Goal: Navigation & Orientation: Find specific page/section

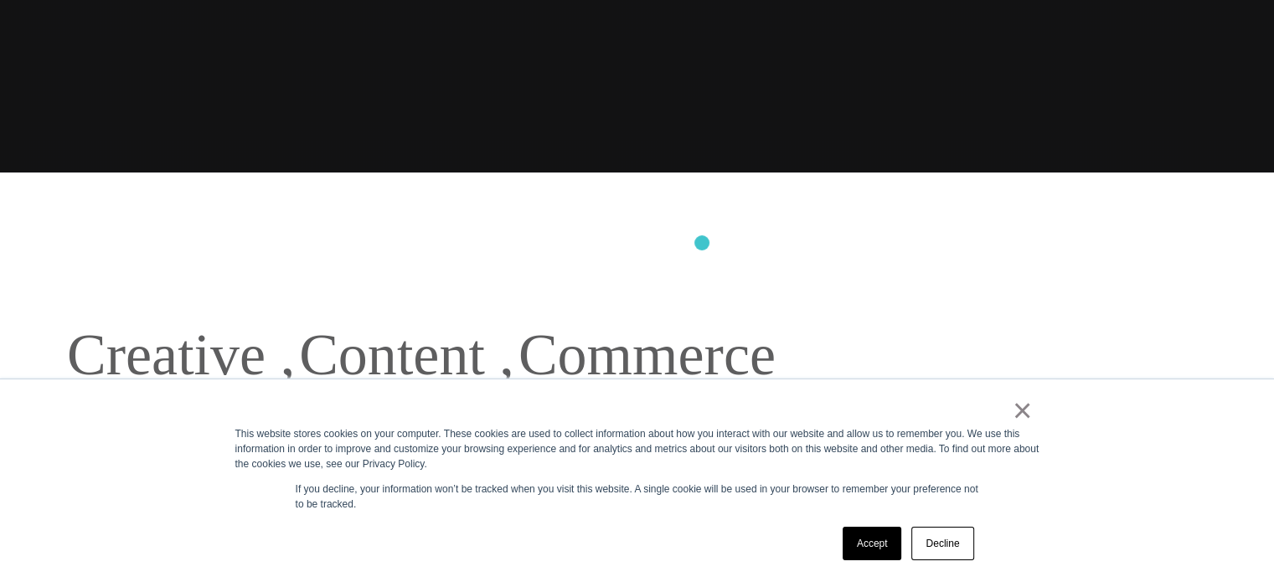
scroll to position [419, 0]
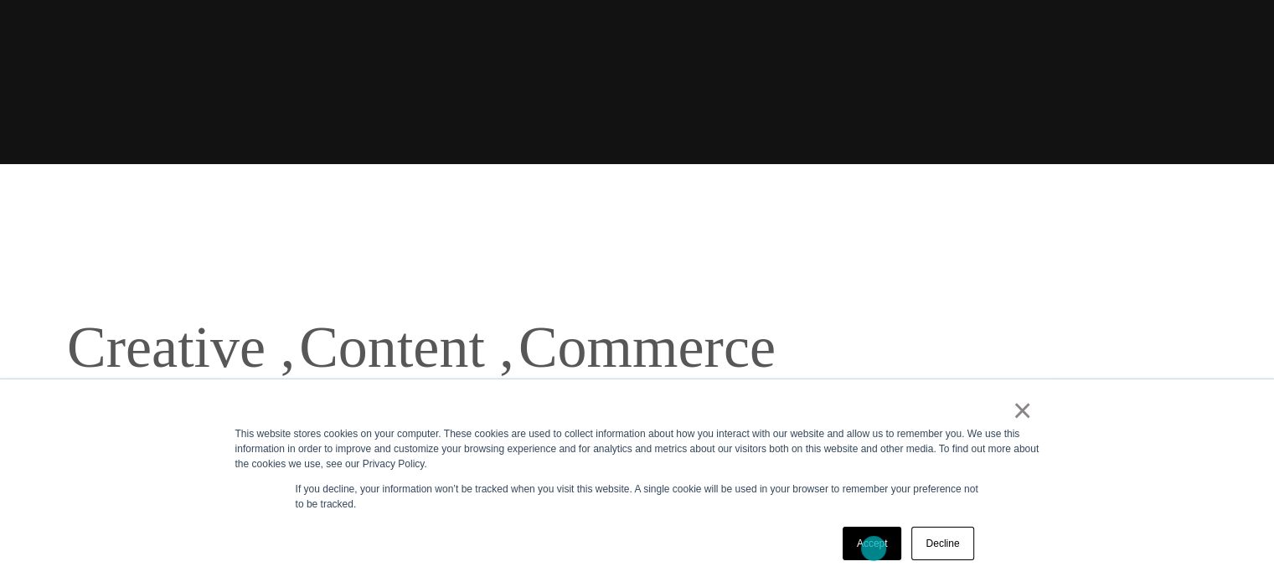
click at [874, 548] on link "Accept" at bounding box center [872, 544] width 59 height 34
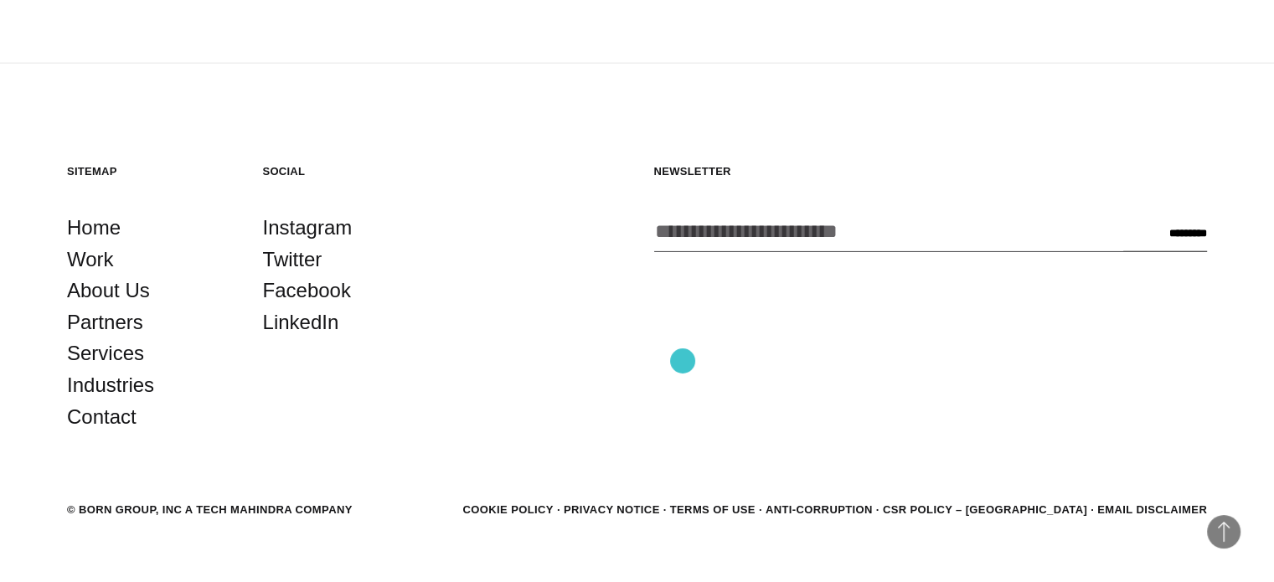
scroll to position [4393, 0]
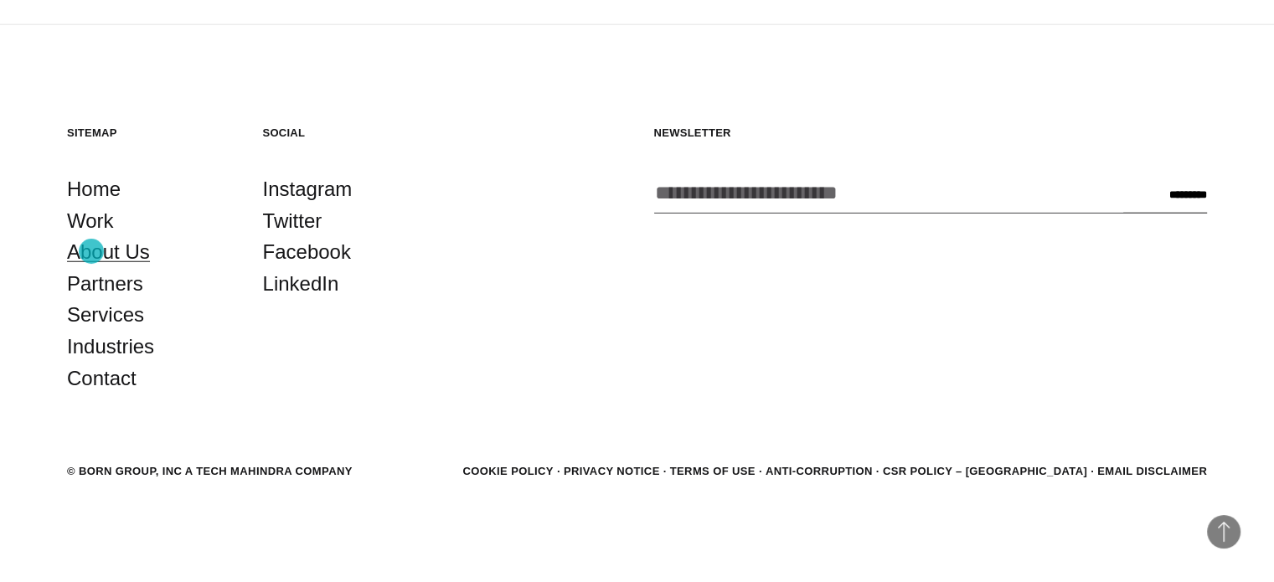
click at [91, 251] on link "About Us" at bounding box center [108, 252] width 83 height 32
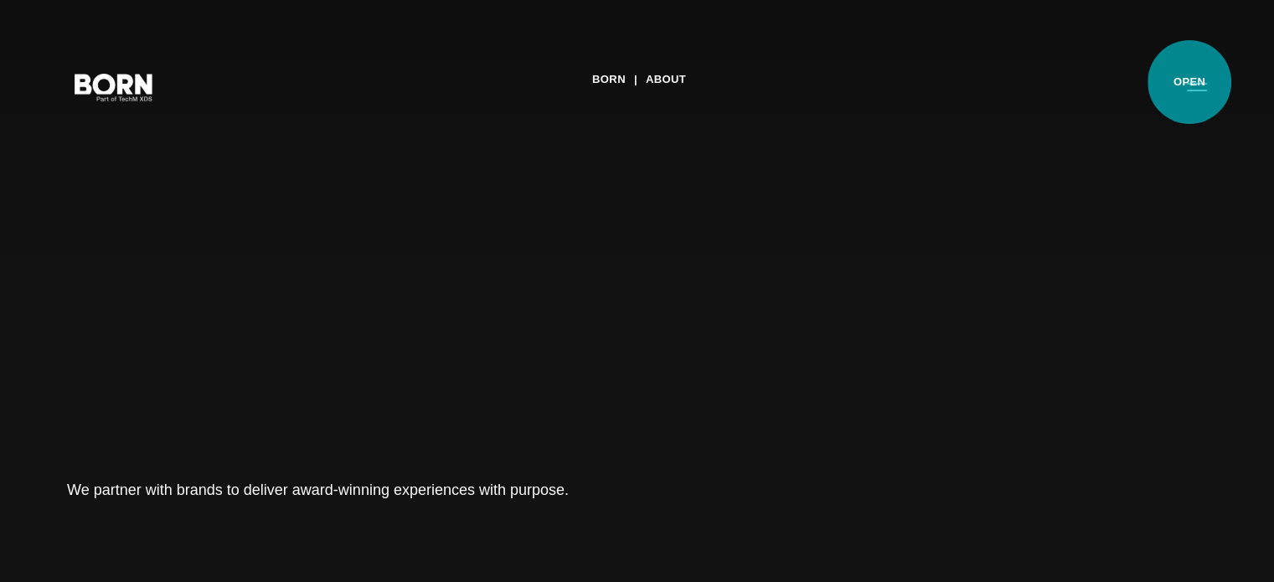
click at [1190, 82] on button "Primary Menu" at bounding box center [1197, 86] width 40 height 35
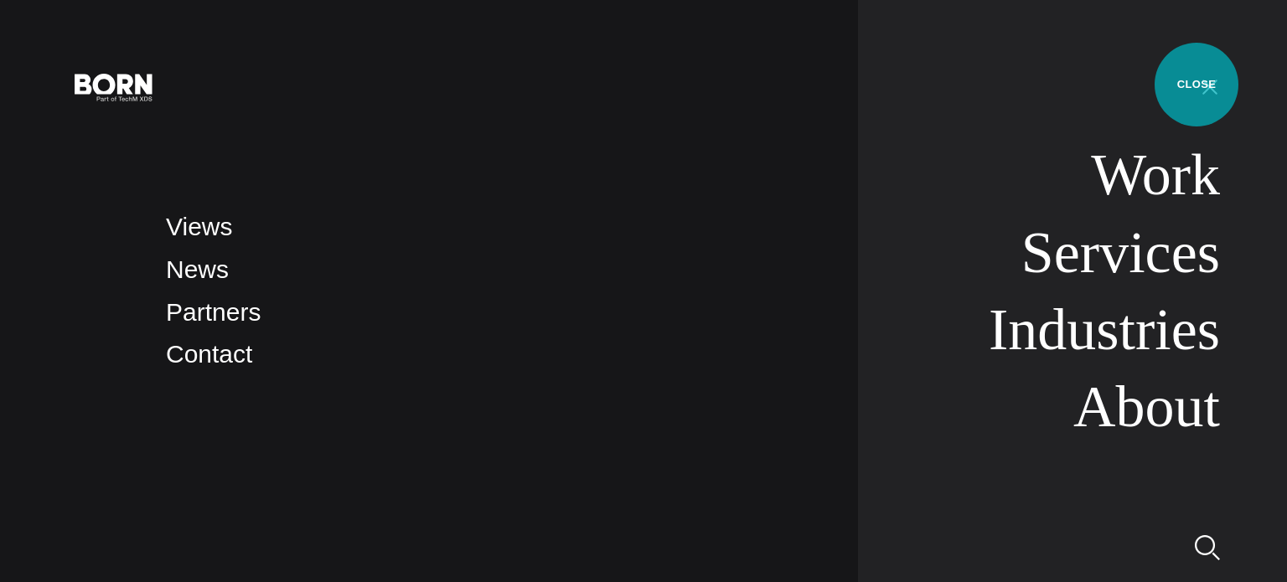
click at [1196, 85] on button "Primary Menu" at bounding box center [1210, 86] width 40 height 35
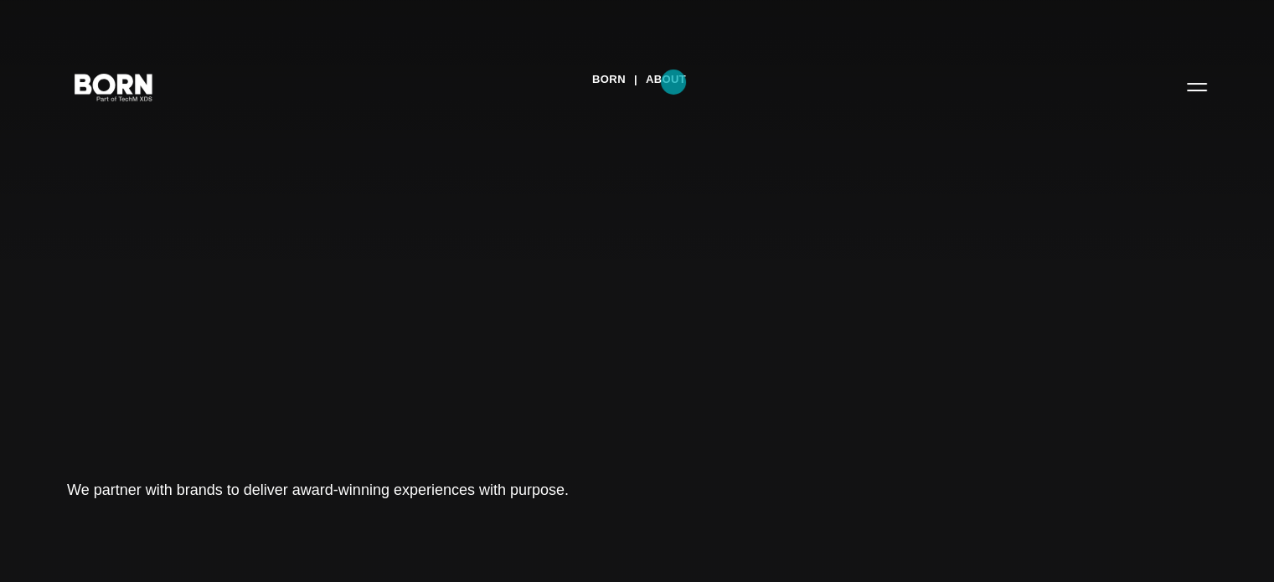
click at [674, 82] on link "About" at bounding box center [666, 79] width 40 height 25
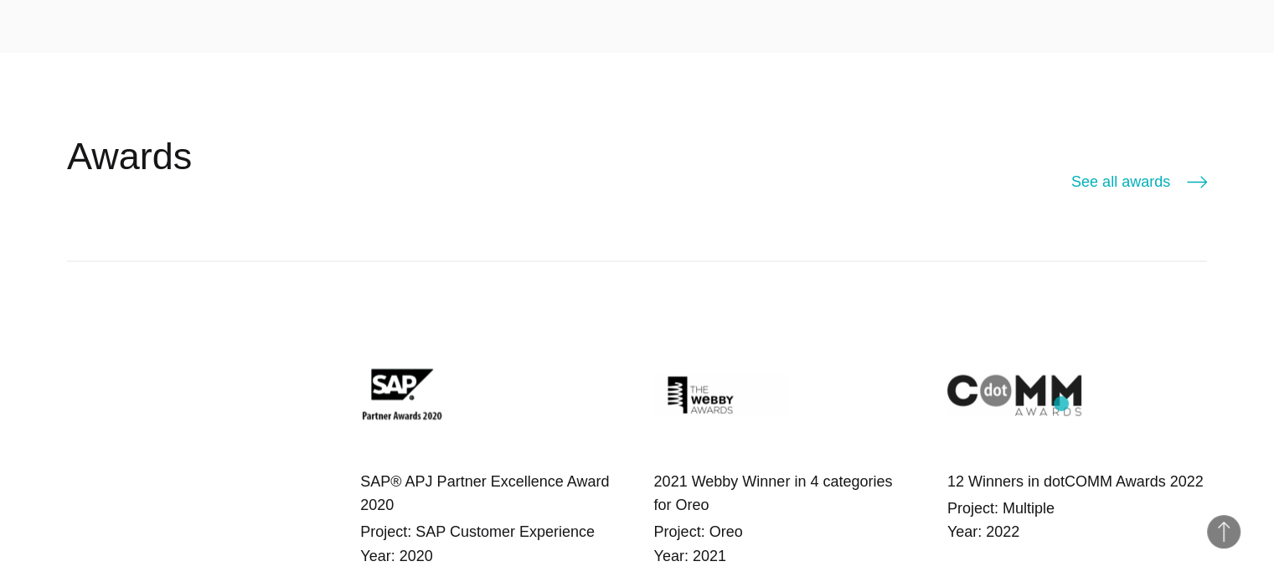
scroll to position [2513, 0]
